Goal: Check status: Check status

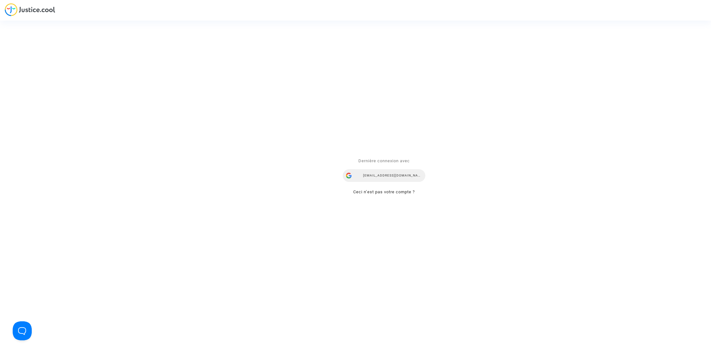
click at [387, 180] on div "lorenana@reclamaciondevuelos.com" at bounding box center [384, 176] width 82 height 13
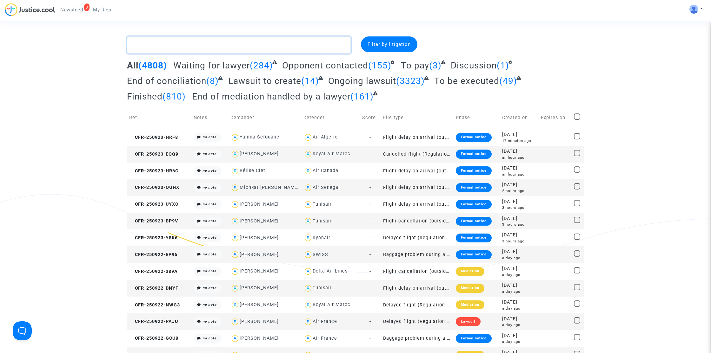
click at [275, 46] on textarea at bounding box center [239, 44] width 224 height 17
paste textarea "Berneuil"
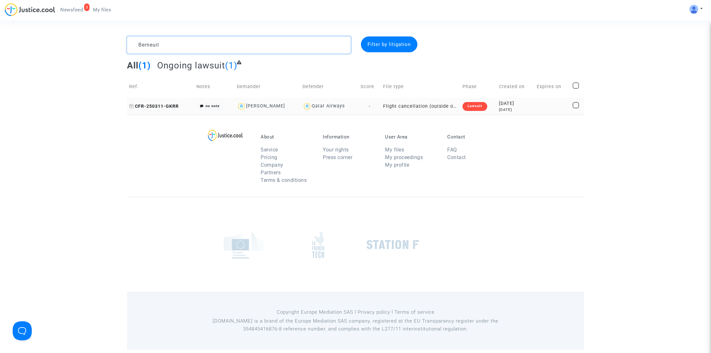
type textarea "Berneuil"
click at [159, 104] on span "CFR-250311-GKRR" at bounding box center [153, 106] width 49 height 5
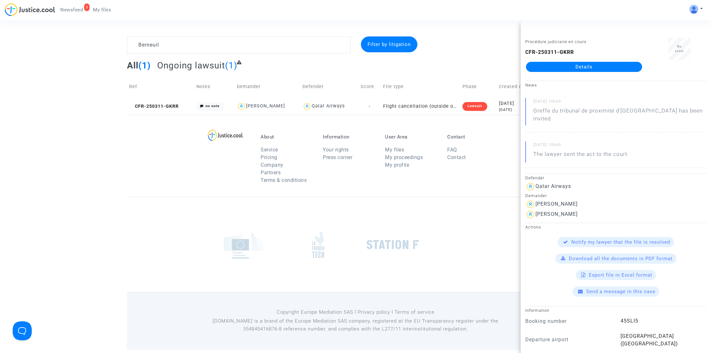
click at [595, 63] on link "Details" at bounding box center [584, 67] width 116 height 10
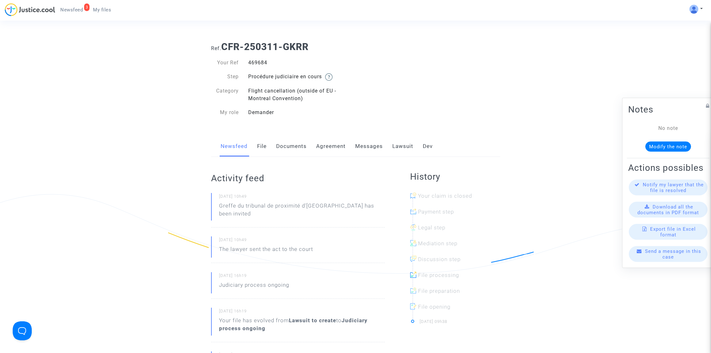
click at [408, 146] on link "Lawsuit" at bounding box center [402, 146] width 21 height 21
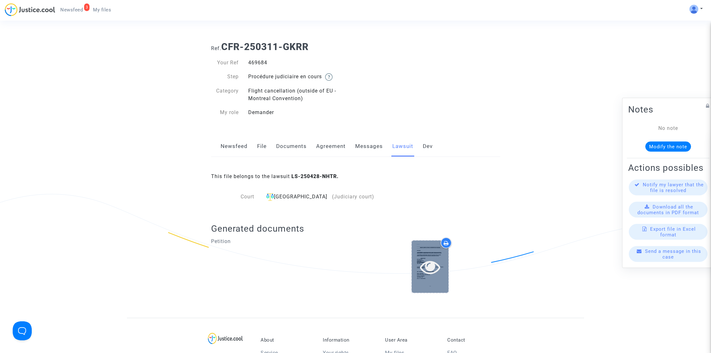
click at [426, 277] on icon at bounding box center [430, 267] width 21 height 20
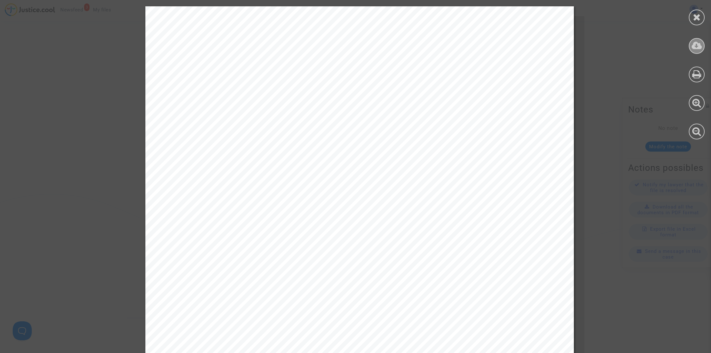
click at [699, 47] on icon at bounding box center [696, 46] width 10 height 10
